Goal: Task Accomplishment & Management: Complete application form

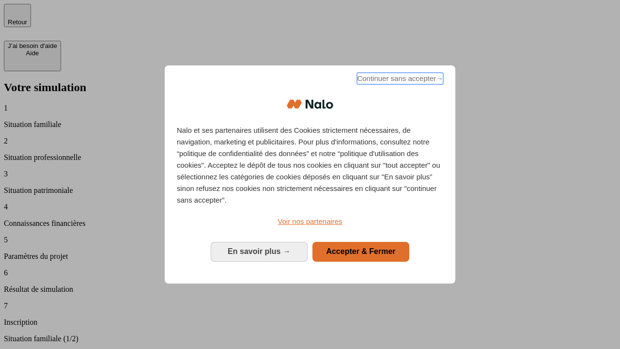
click at [399, 80] on span "Continuer sans accepter →" at bounding box center [400, 79] width 86 height 12
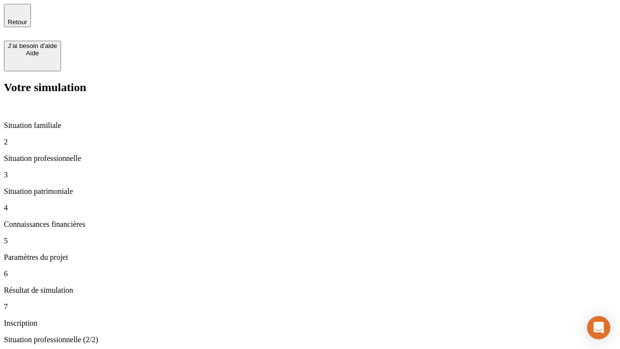
type input "30 000"
type input "40 000"
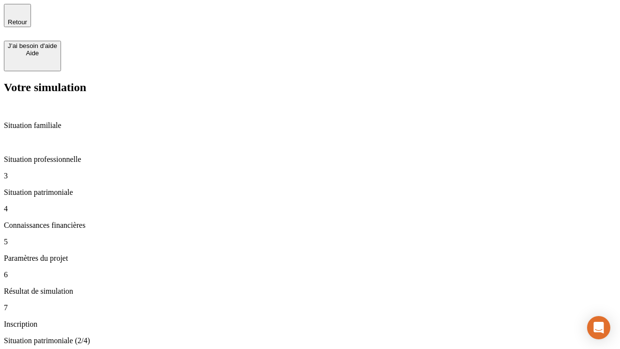
type input "1 100"
type input "20"
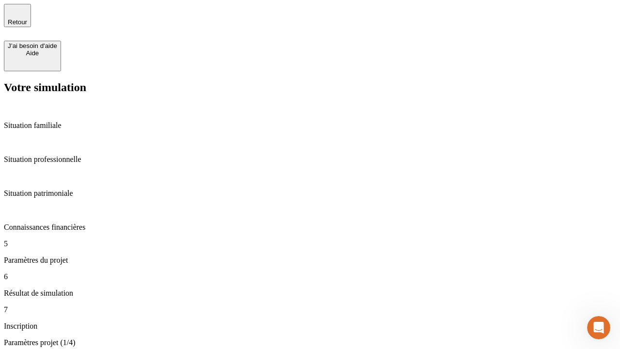
type input "40"
type input "62"
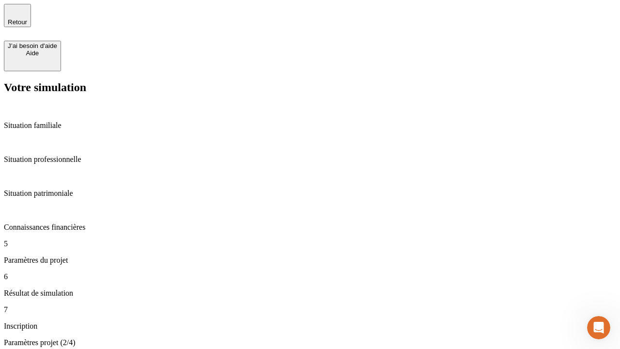
type input "50 000"
type input "640"
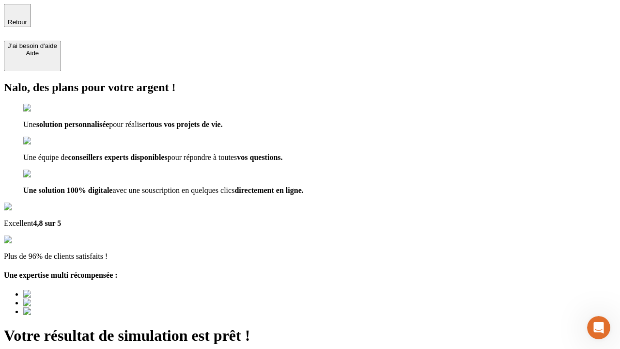
type input "[EMAIL_ADDRESS][DOMAIN_NAME]"
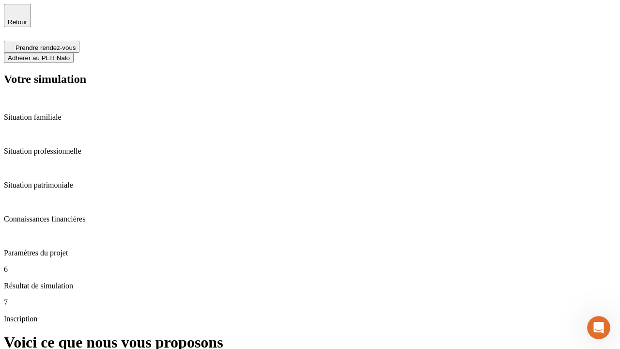
click at [70, 54] on span "Adhérer au PER Nalo" at bounding box center [39, 57] width 62 height 7
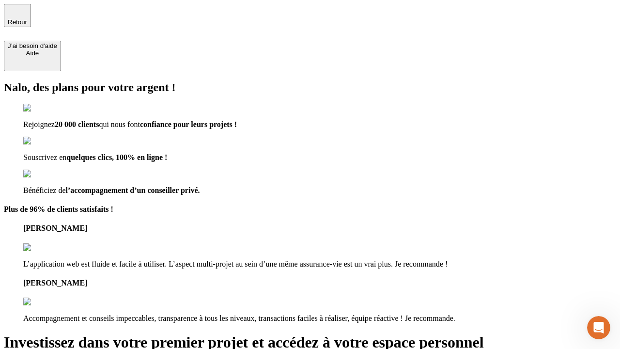
type input "abc"
